Goal: Information Seeking & Learning: Learn about a topic

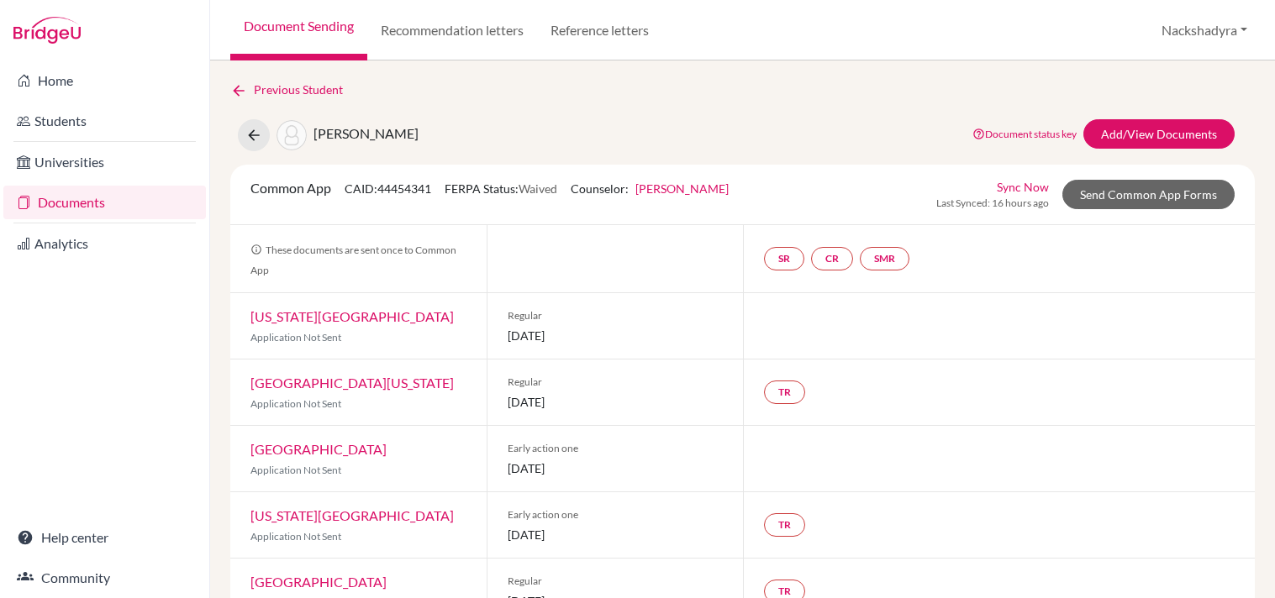
click at [137, 203] on link "Documents" at bounding box center [104, 203] width 203 height 34
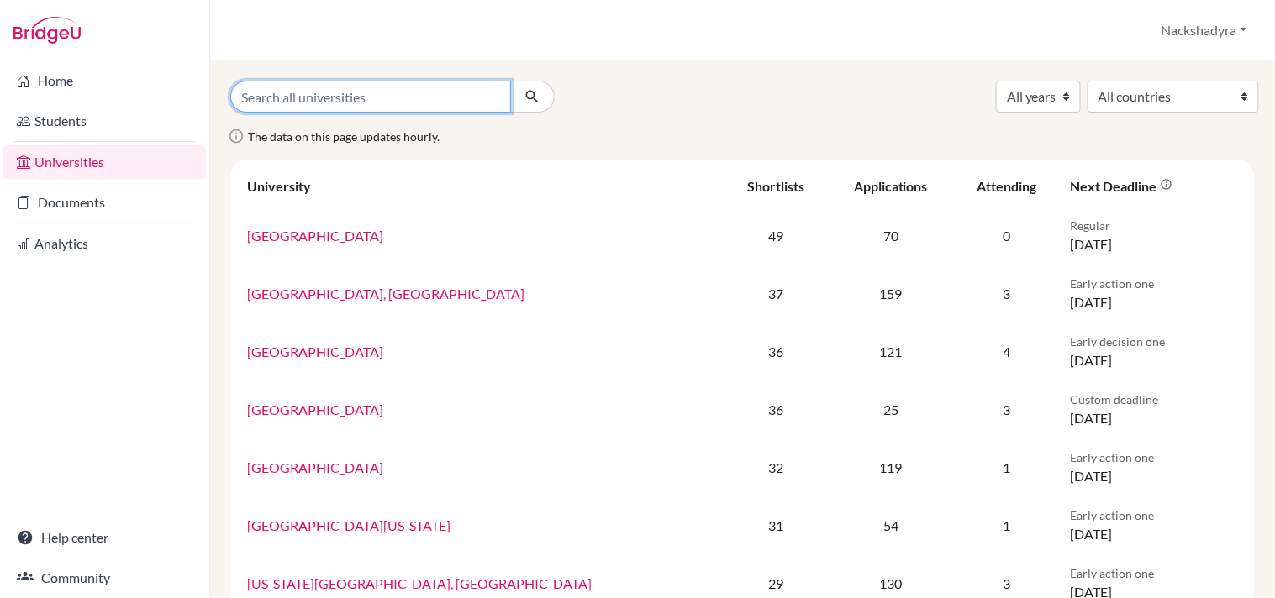
click at [372, 104] on input "Search all universities" at bounding box center [370, 97] width 281 height 32
type input "austin"
click at [510, 81] on button "submit" at bounding box center [532, 97] width 45 height 32
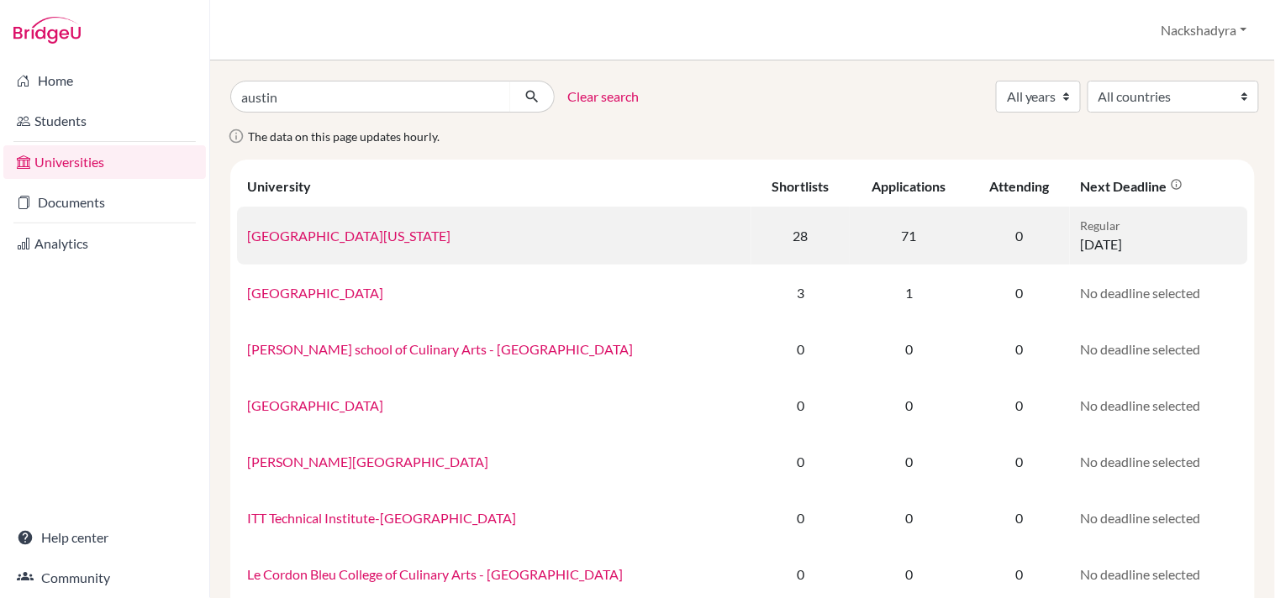
click at [380, 231] on link "[GEOGRAPHIC_DATA][US_STATE]" at bounding box center [348, 236] width 203 height 16
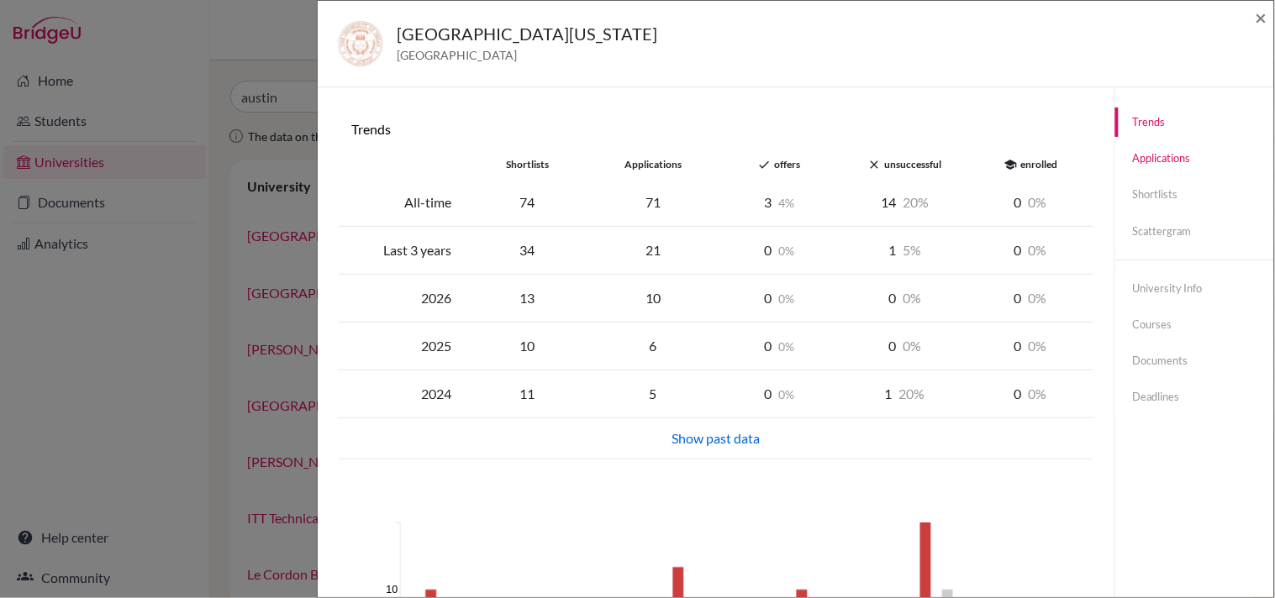
click at [1151, 166] on link "Applications" at bounding box center [1194, 158] width 159 height 29
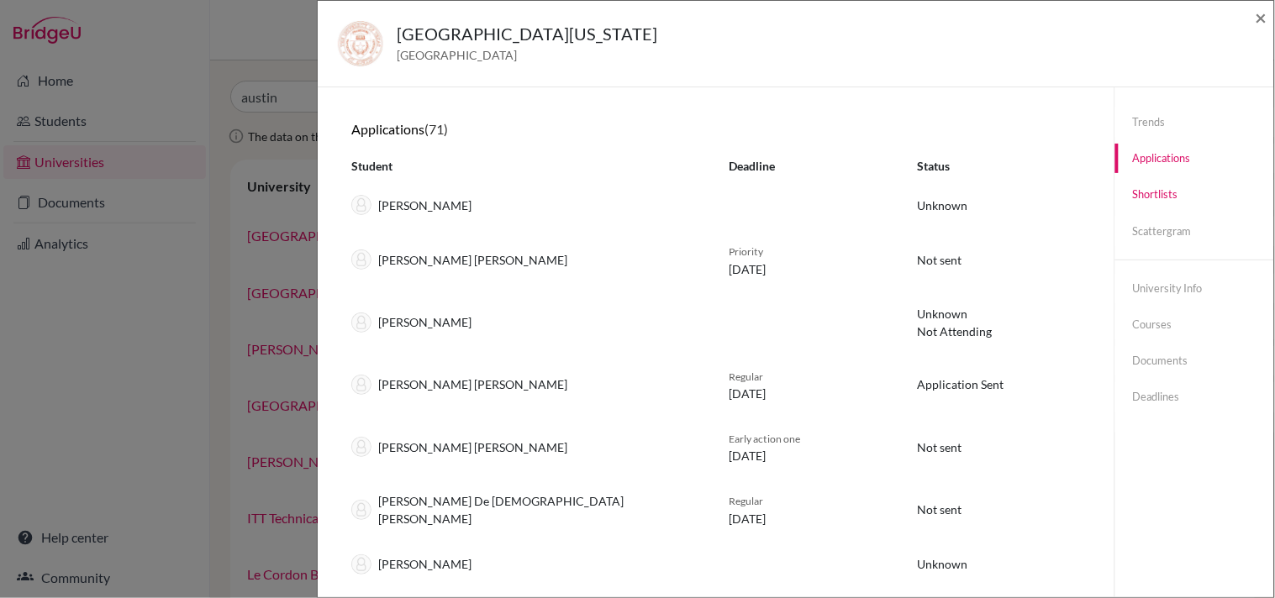
click at [1146, 200] on link "Shortlists" at bounding box center [1194, 194] width 159 height 29
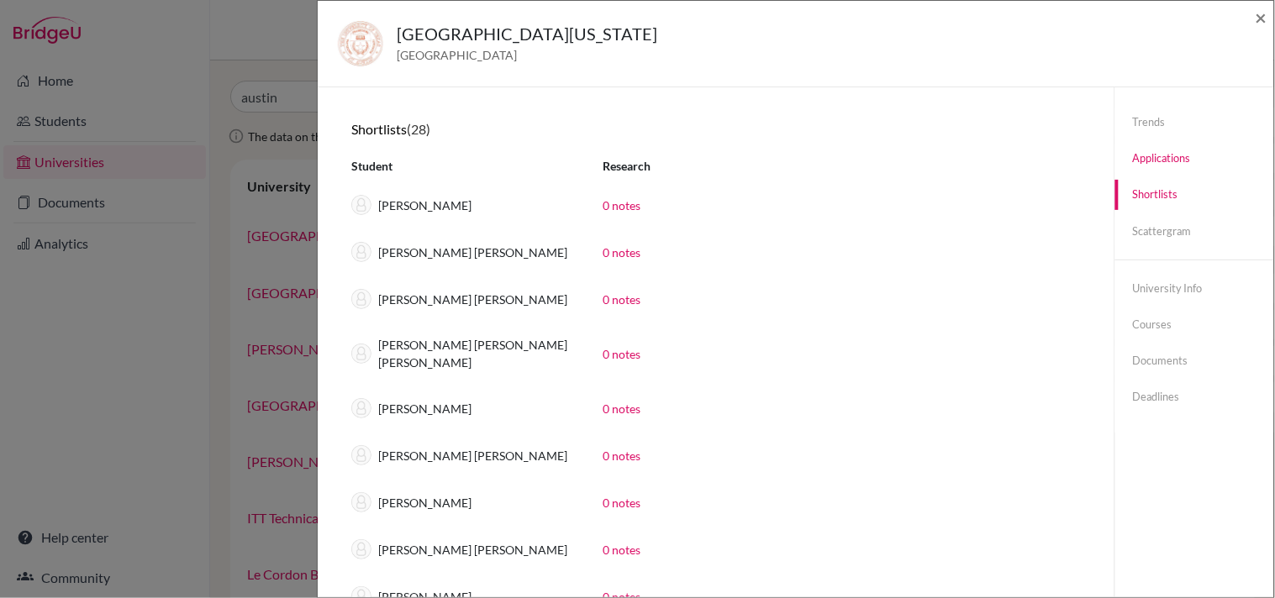
click at [1150, 162] on link "Applications" at bounding box center [1194, 158] width 159 height 29
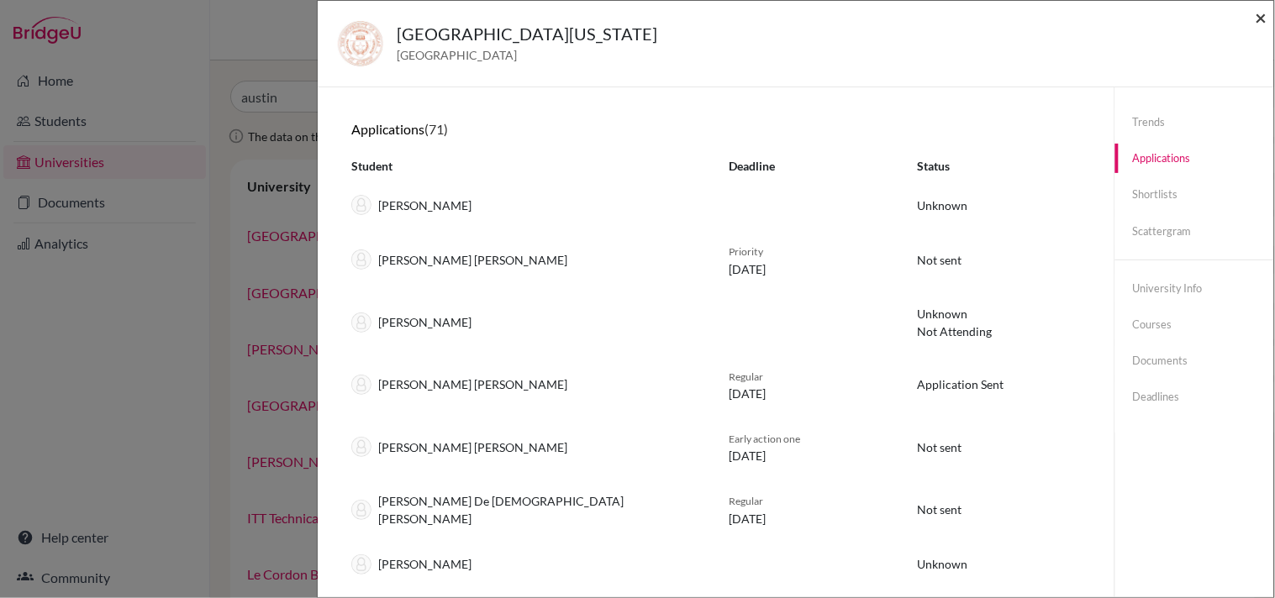
click at [1262, 15] on span "×" at bounding box center [1262, 17] width 12 height 24
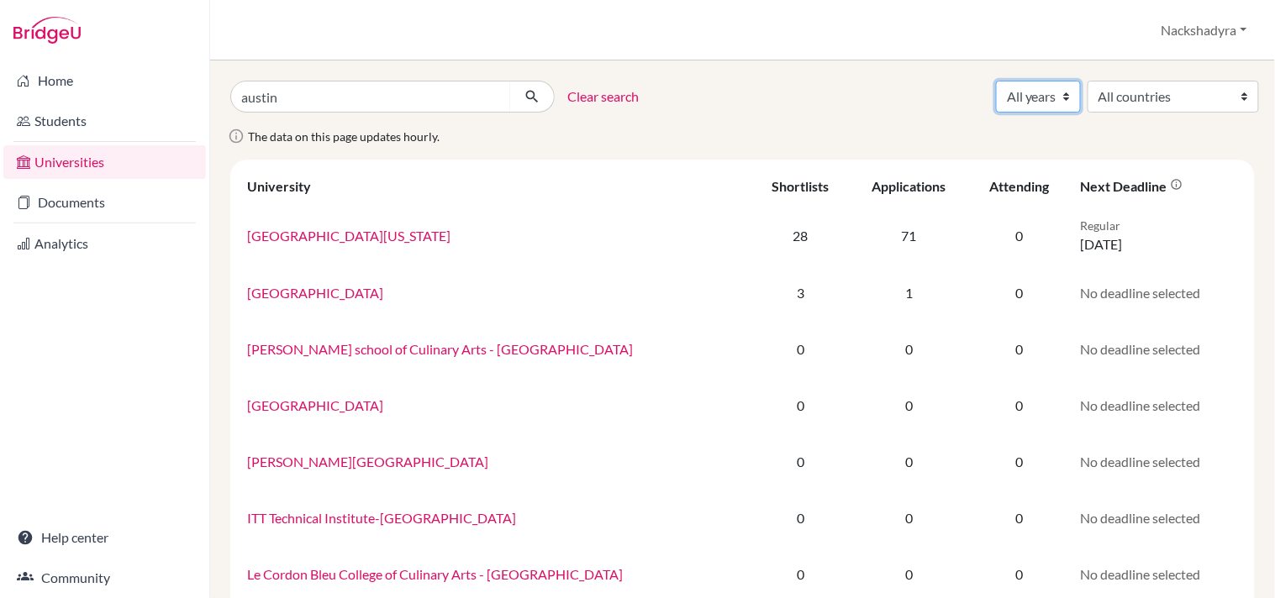
click at [1017, 103] on select "All years 2027 2026 2025 2024 2023 2022 2021 2020 2019 2018 2017 2016 2015 2014" at bounding box center [1038, 97] width 85 height 32
select select "2026"
click at [996, 81] on select "All years 2027 2026 2025 2024 2023 2022 2021 2020 2019 2018 2017 2016 2015 2014" at bounding box center [1038, 97] width 85 height 32
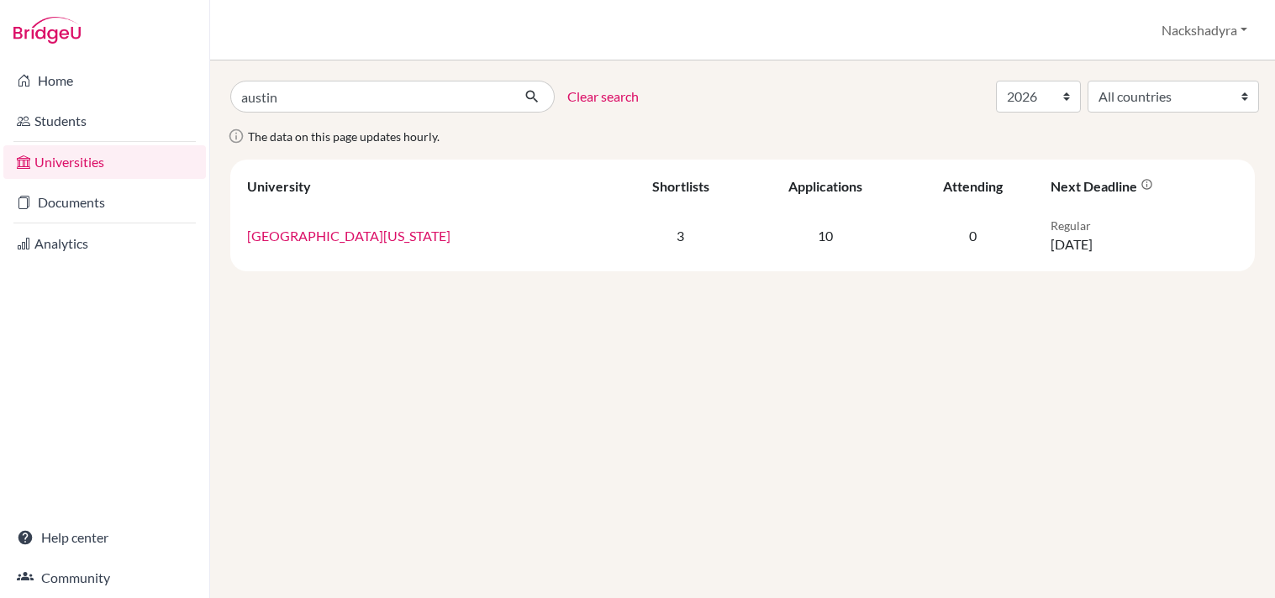
select select "2026"
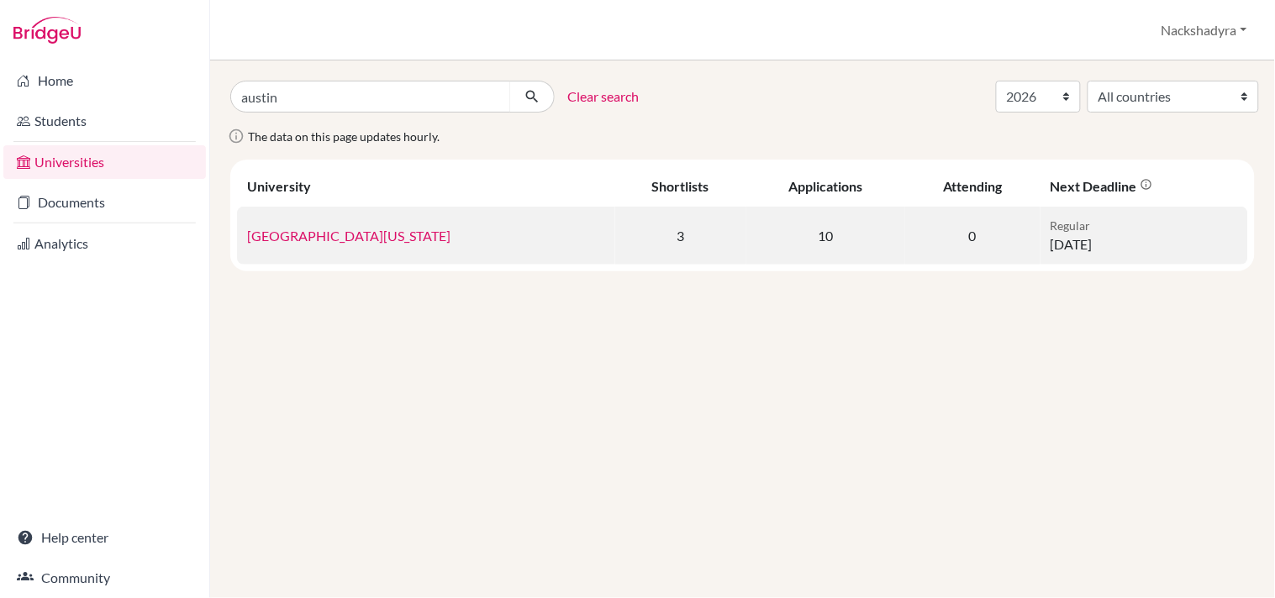
click at [393, 232] on link "[GEOGRAPHIC_DATA][US_STATE]" at bounding box center [348, 236] width 203 height 16
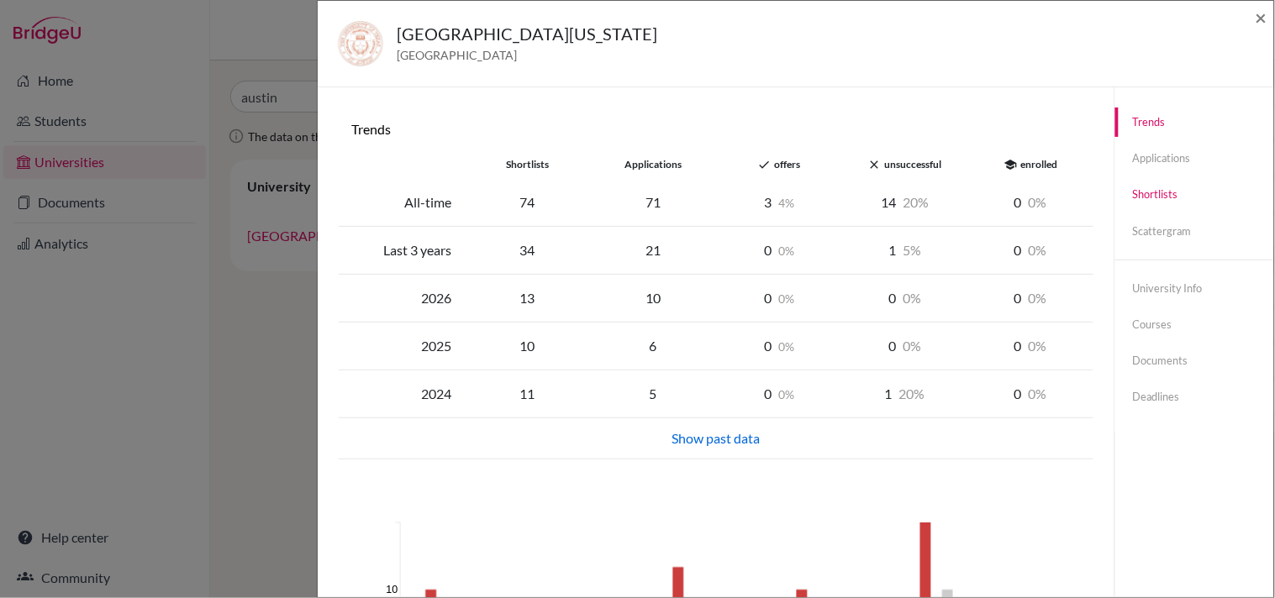
click at [1130, 190] on link "Shortlists" at bounding box center [1194, 194] width 159 height 29
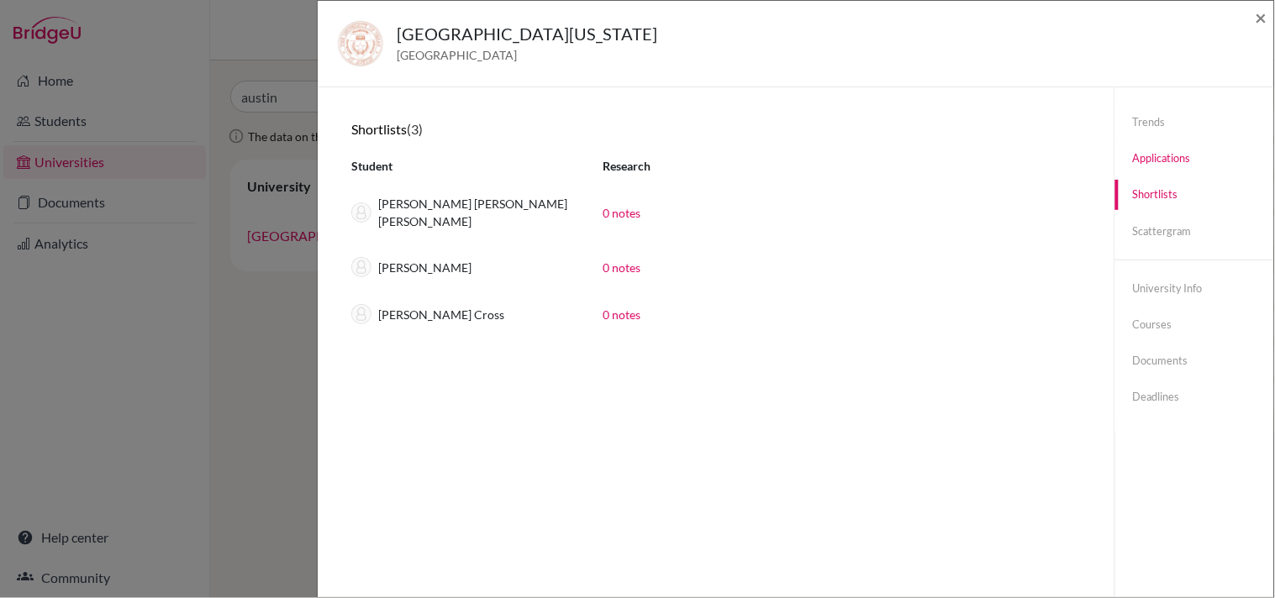
click at [1148, 162] on link "Applications" at bounding box center [1194, 158] width 159 height 29
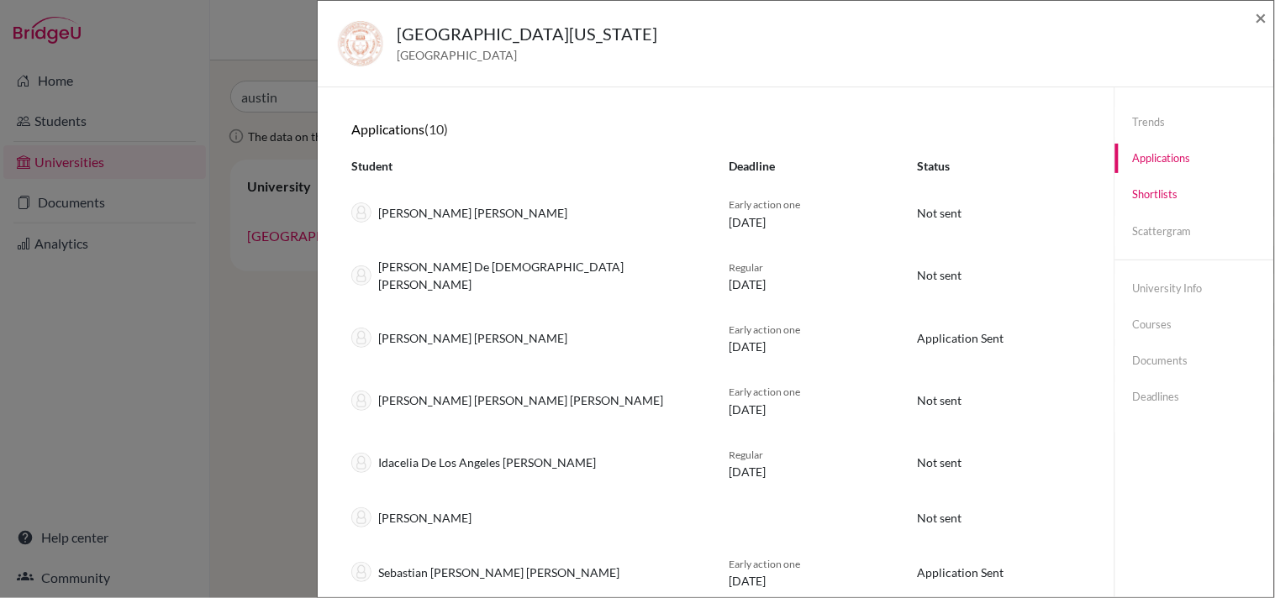
click at [1163, 194] on link "Shortlists" at bounding box center [1194, 194] width 159 height 29
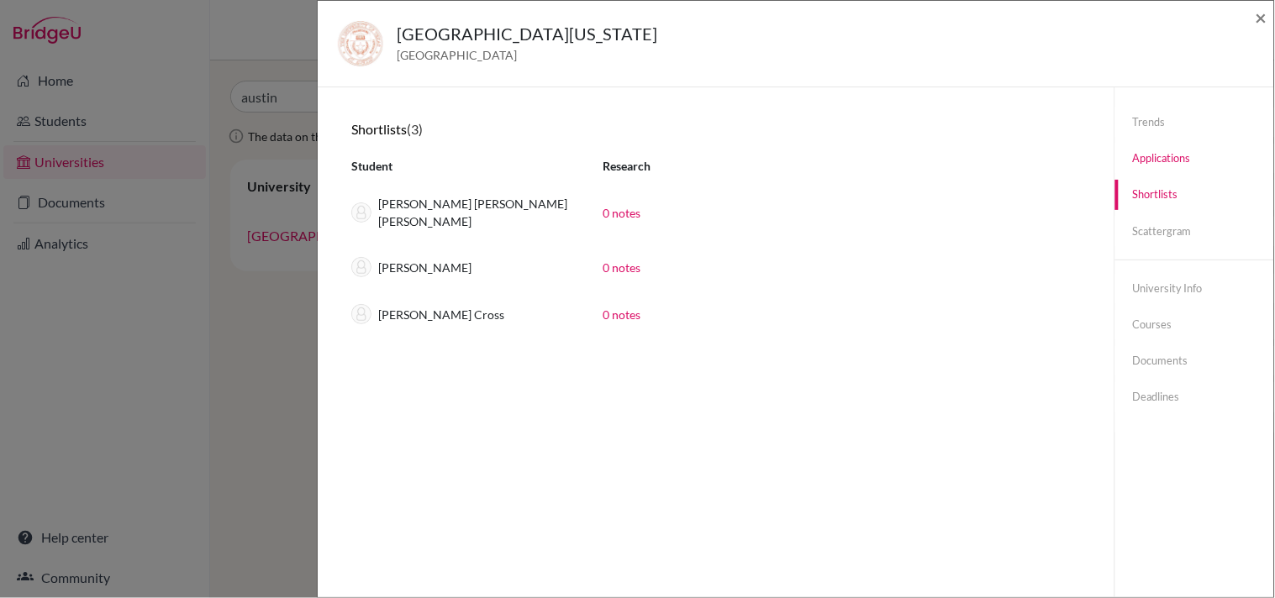
click at [1156, 161] on link "Applications" at bounding box center [1194, 158] width 159 height 29
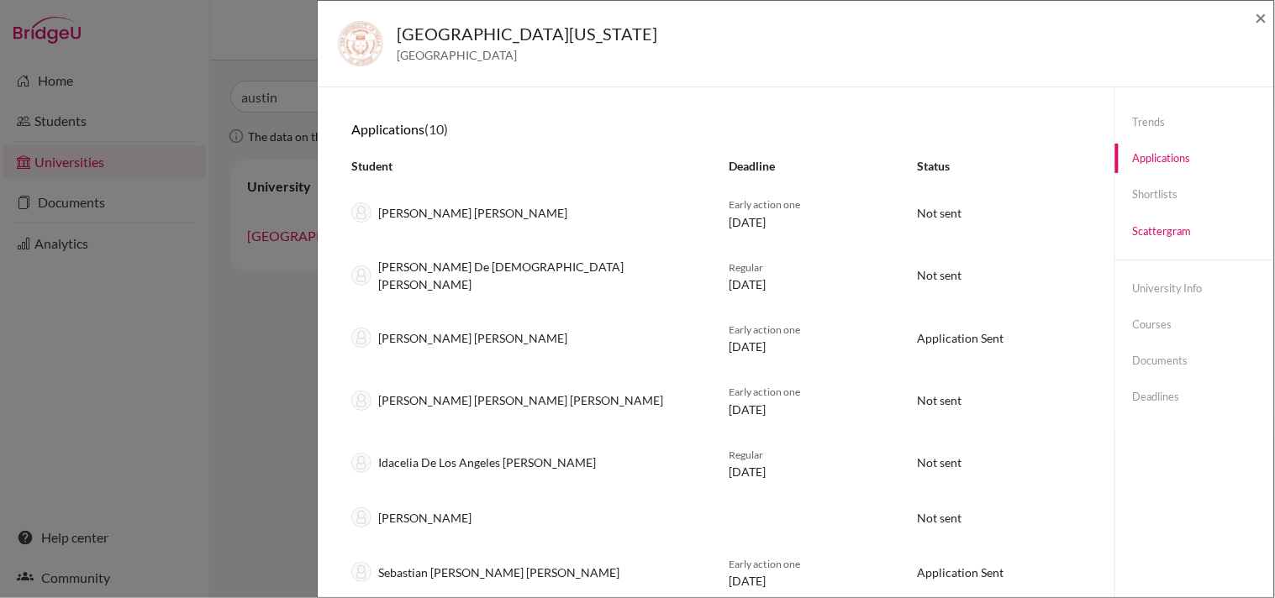
click at [1145, 224] on link "Scattergram" at bounding box center [1194, 231] width 159 height 29
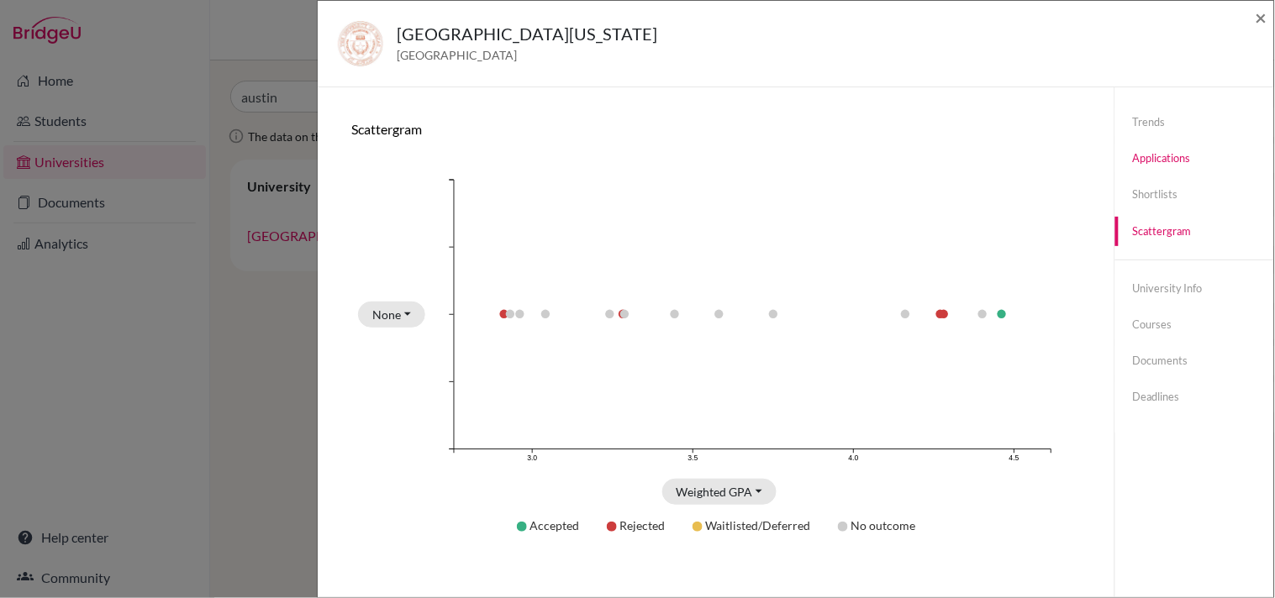
click at [1151, 156] on link "Applications" at bounding box center [1194, 158] width 159 height 29
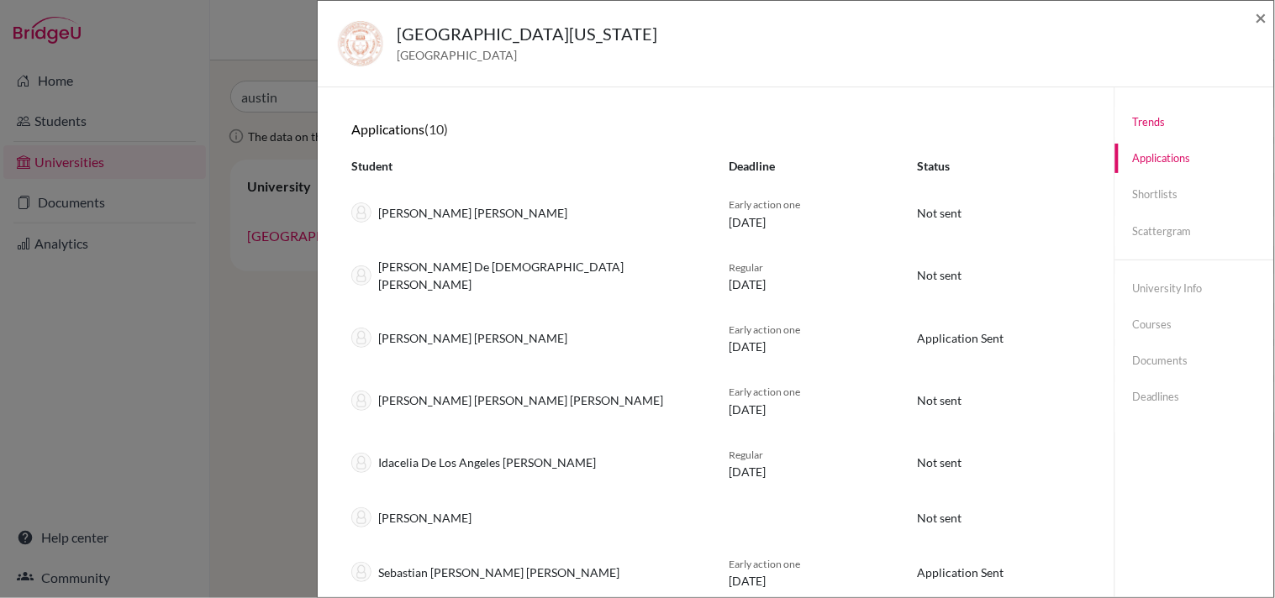
click at [1147, 127] on link "Trends" at bounding box center [1194, 122] width 159 height 29
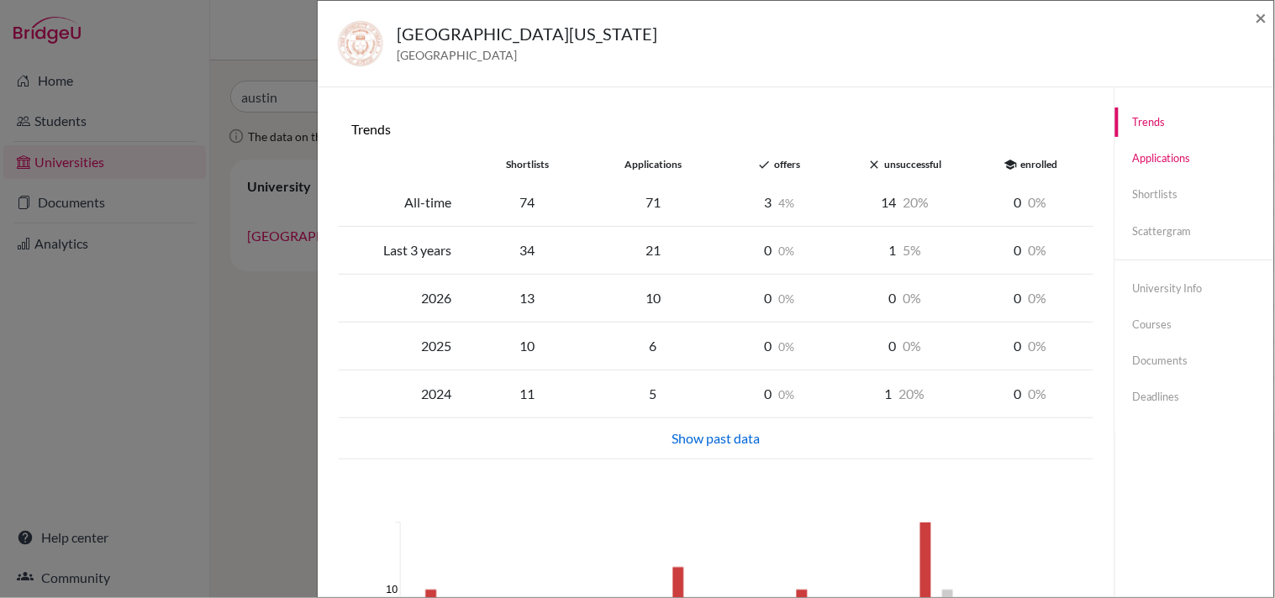
click at [1155, 161] on link "Applications" at bounding box center [1194, 158] width 159 height 29
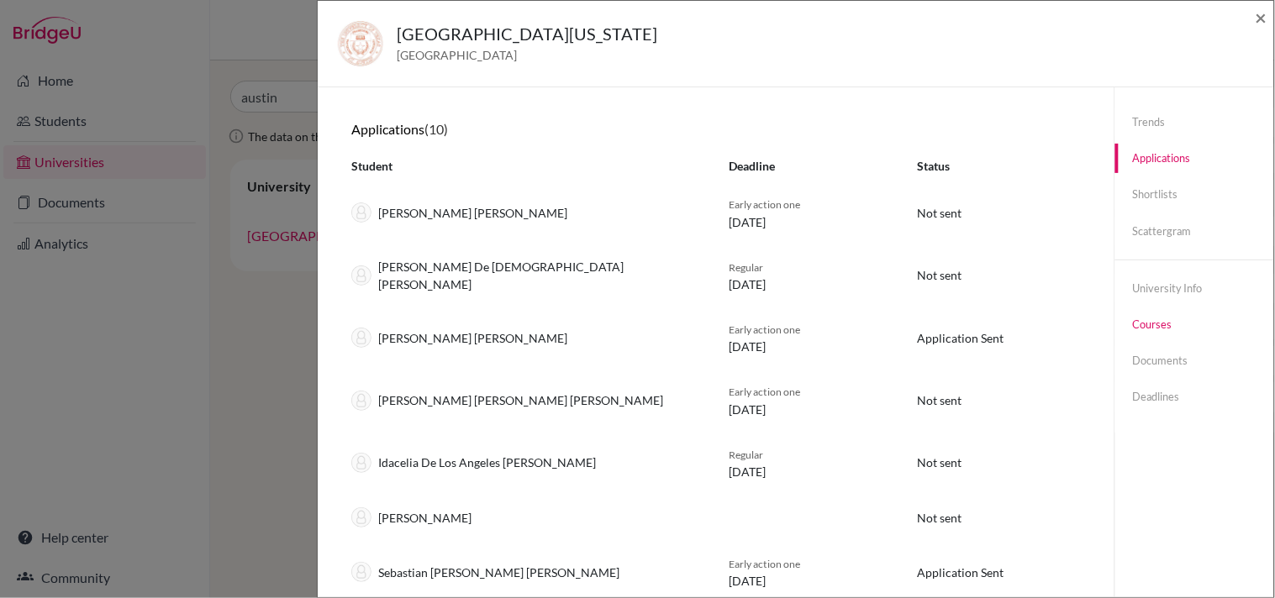
click at [1151, 332] on link "Courses" at bounding box center [1194, 324] width 159 height 29
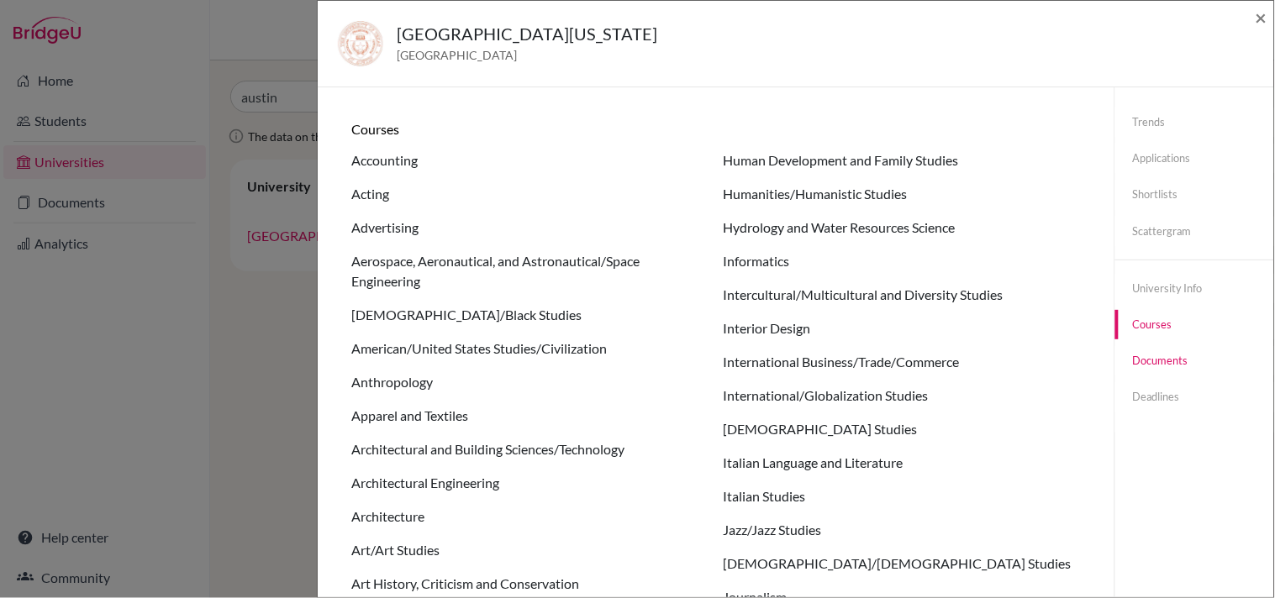
click at [1160, 366] on link "Documents" at bounding box center [1194, 360] width 159 height 29
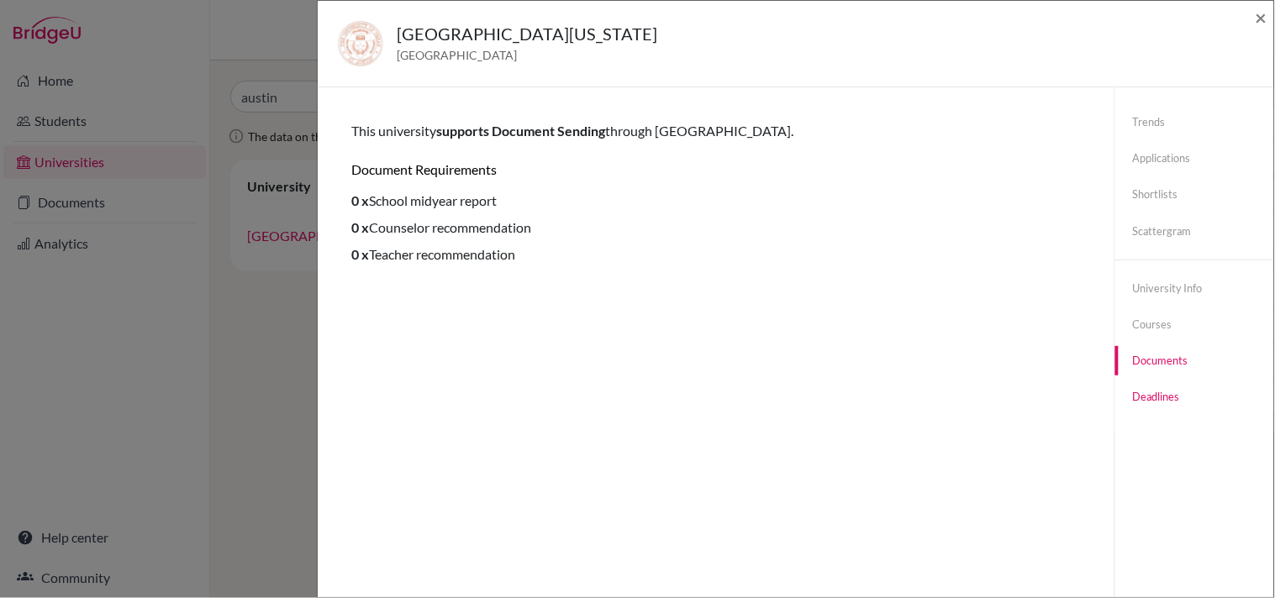
click at [1151, 398] on link "Deadlines" at bounding box center [1194, 396] width 159 height 29
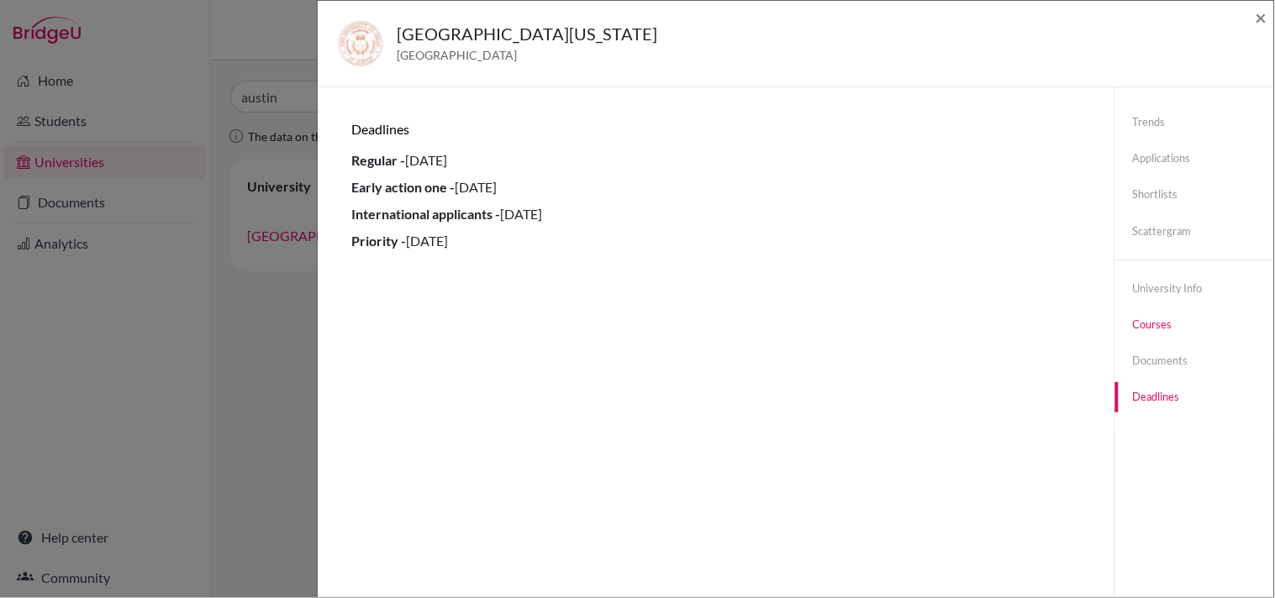
click at [1158, 330] on link "Courses" at bounding box center [1194, 324] width 159 height 29
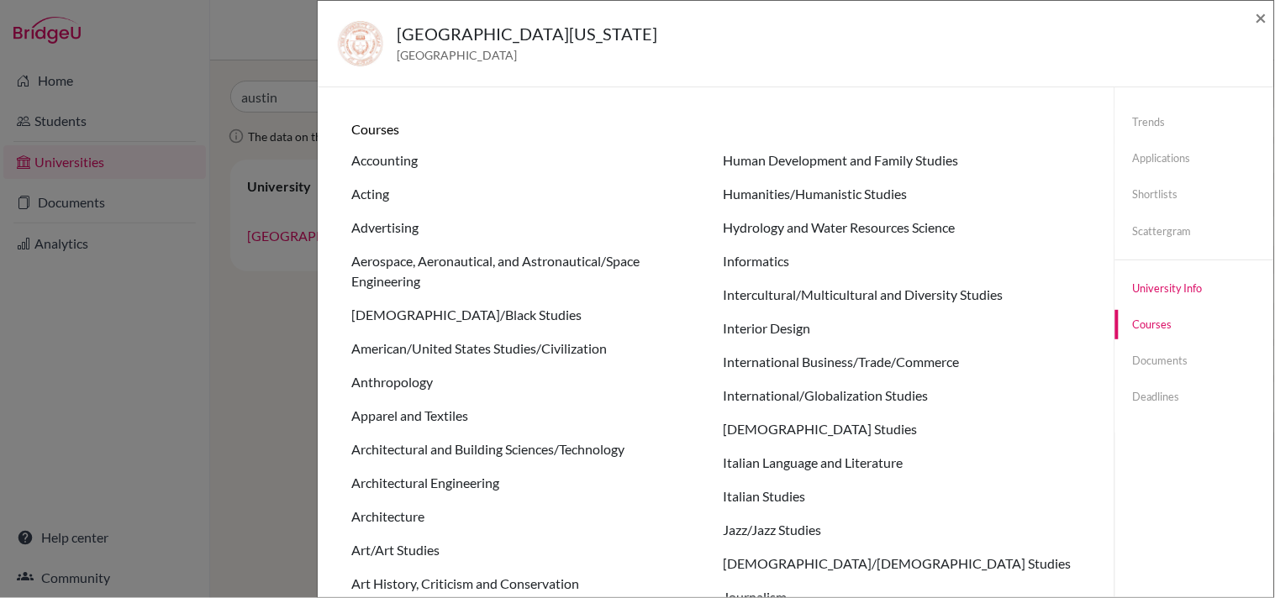
click at [1174, 287] on link "University info" at bounding box center [1194, 288] width 159 height 29
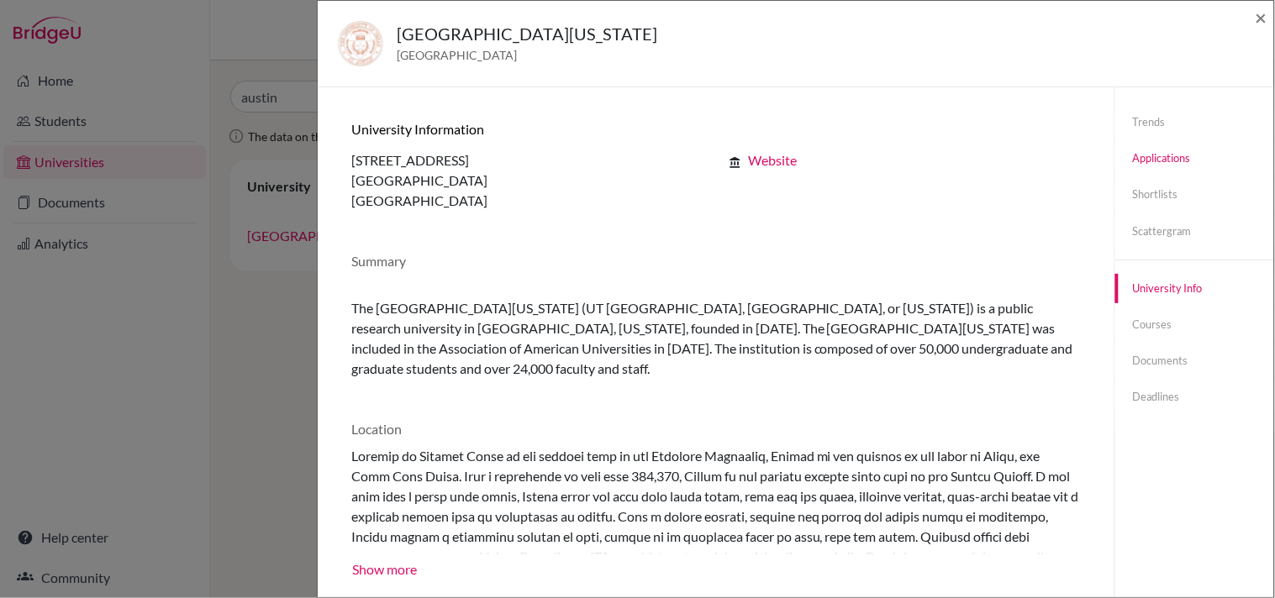
click at [1172, 160] on link "Applications" at bounding box center [1194, 158] width 159 height 29
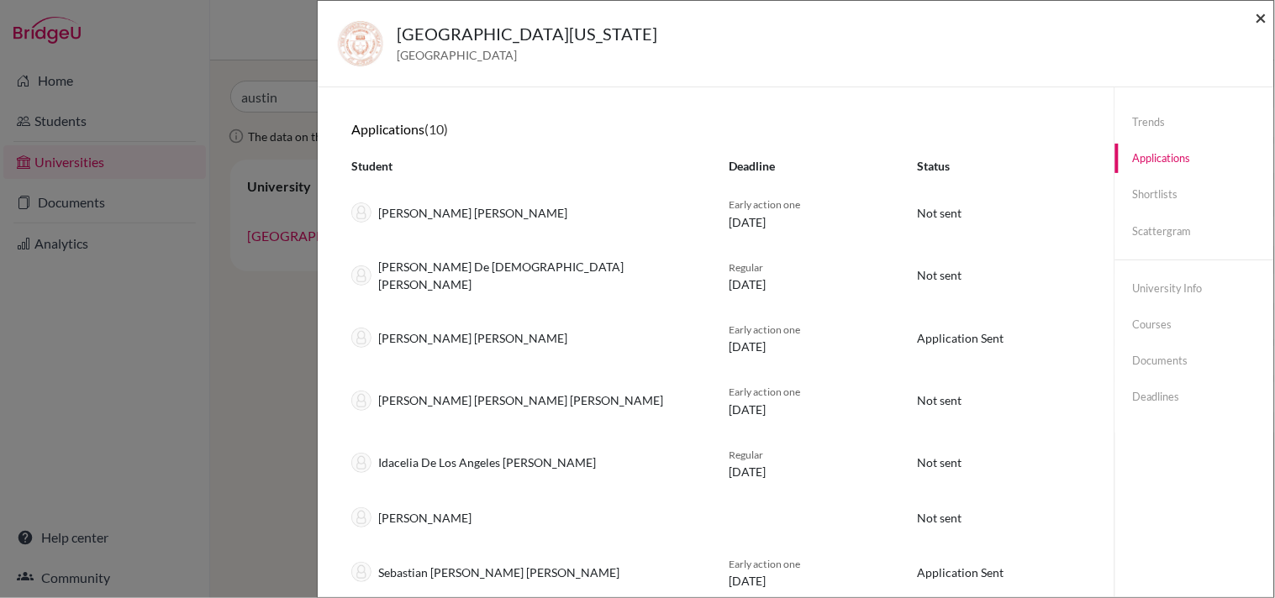
click at [1262, 6] on span "×" at bounding box center [1262, 17] width 12 height 24
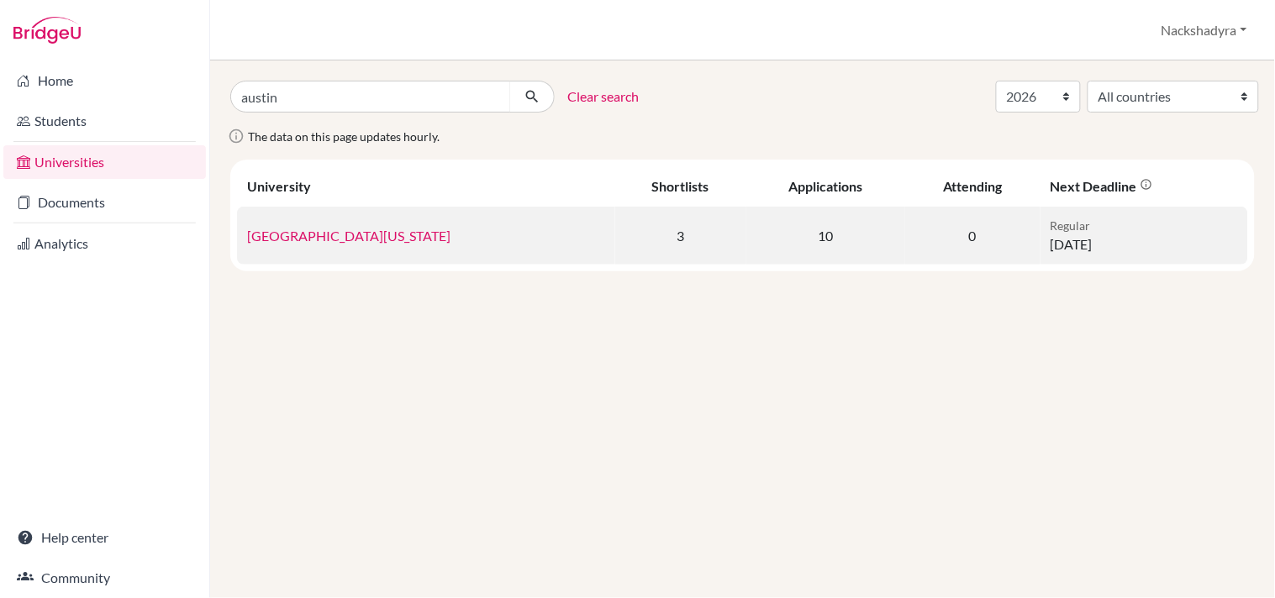
click at [382, 240] on link "[GEOGRAPHIC_DATA][US_STATE]" at bounding box center [348, 236] width 203 height 16
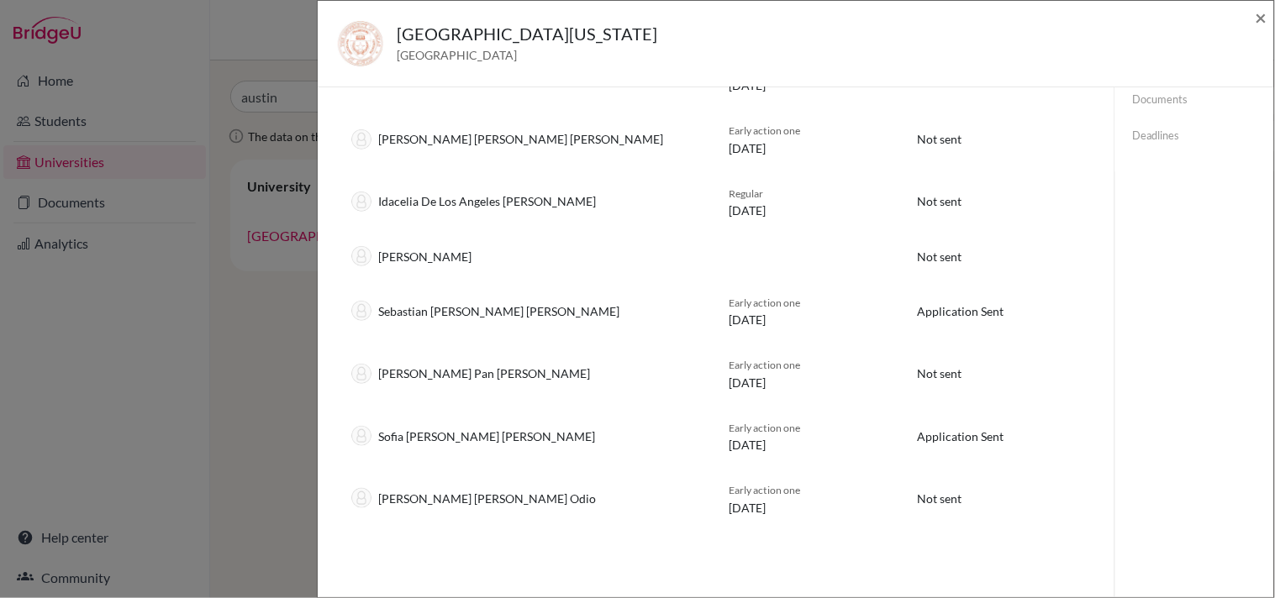
scroll to position [264, 0]
